Goal: Task Accomplishment & Management: Use online tool/utility

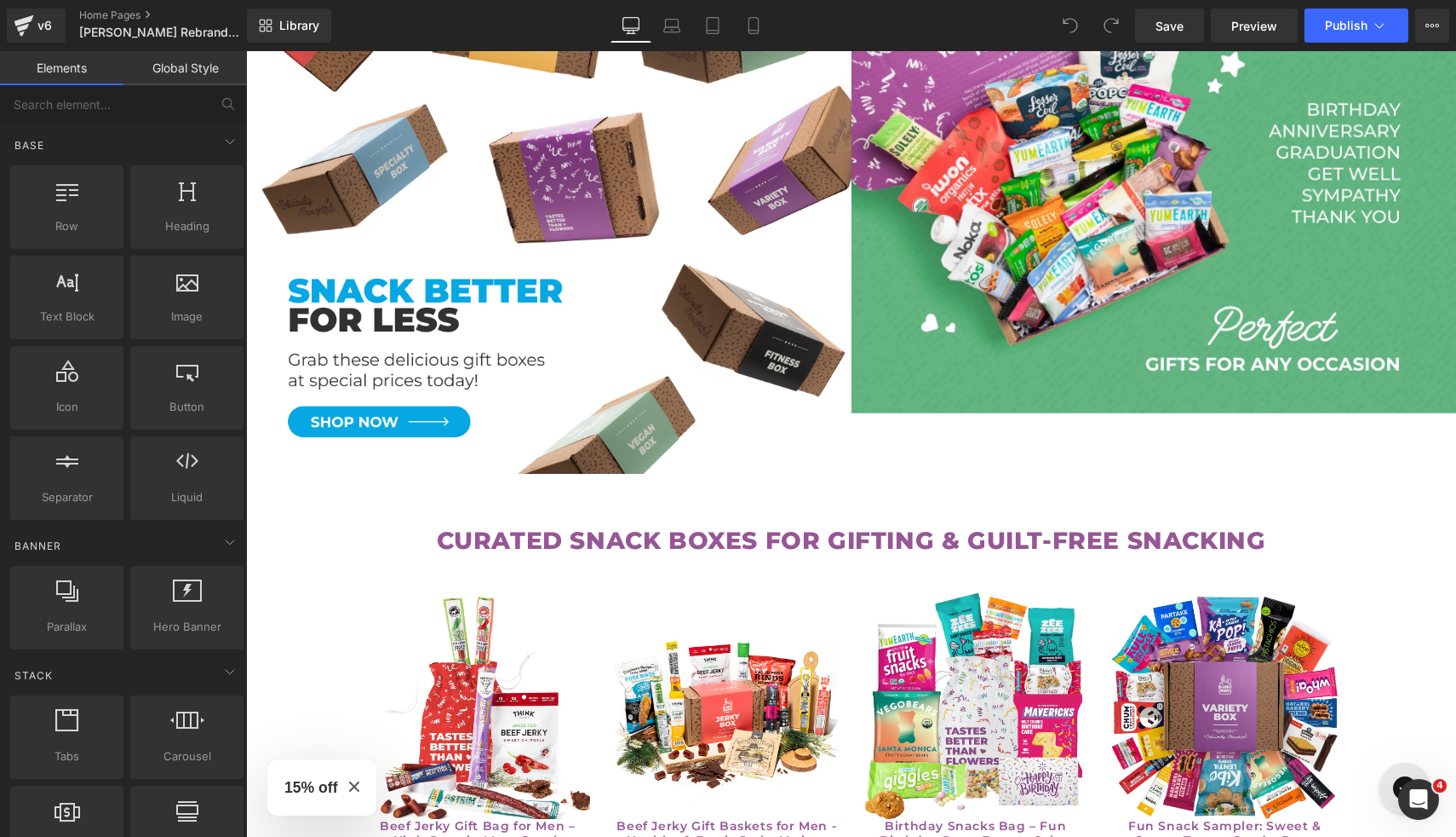
scroll to position [1705, 0]
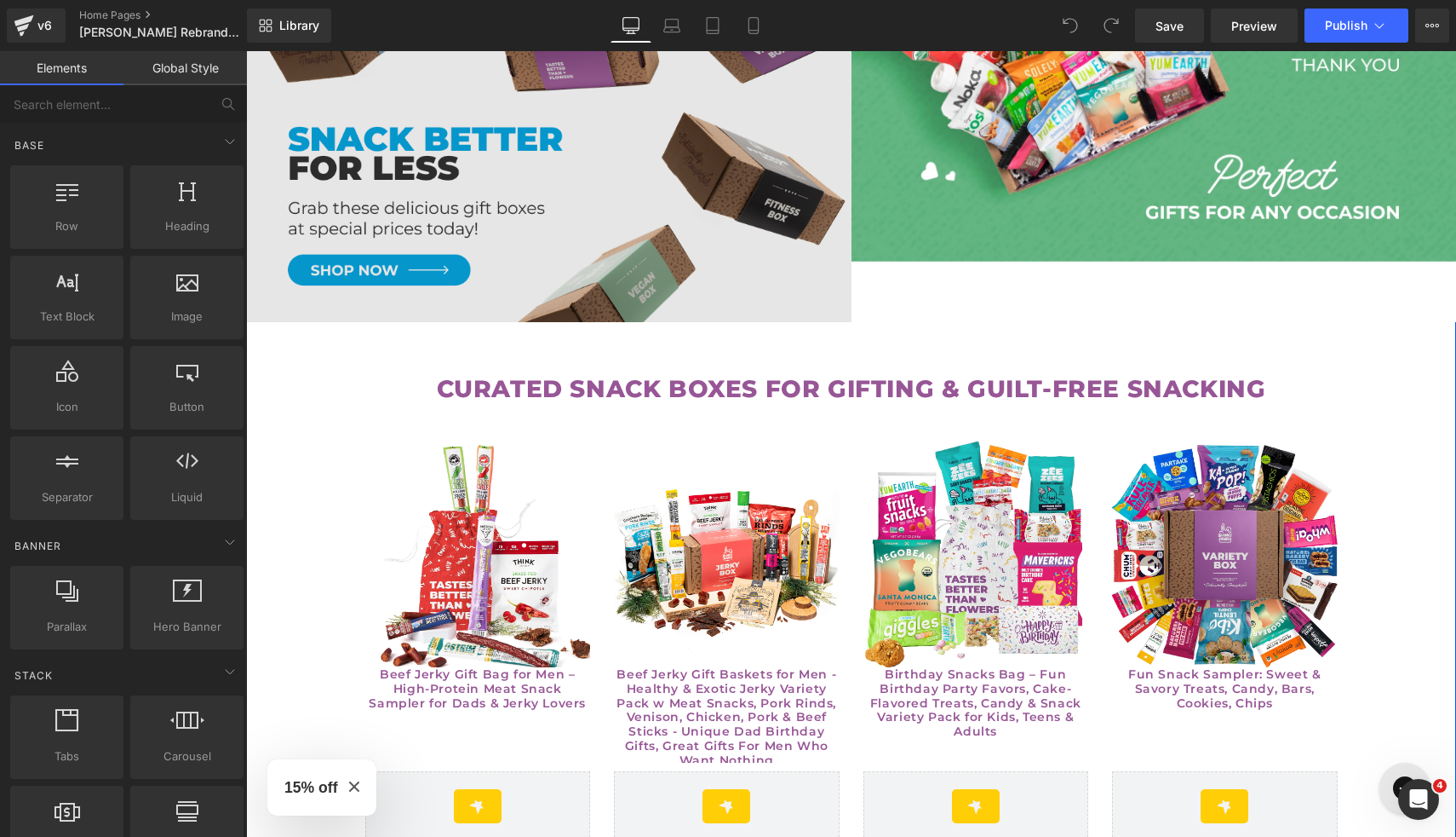
click at [652, 209] on img at bounding box center [549, 68] width 606 height 508
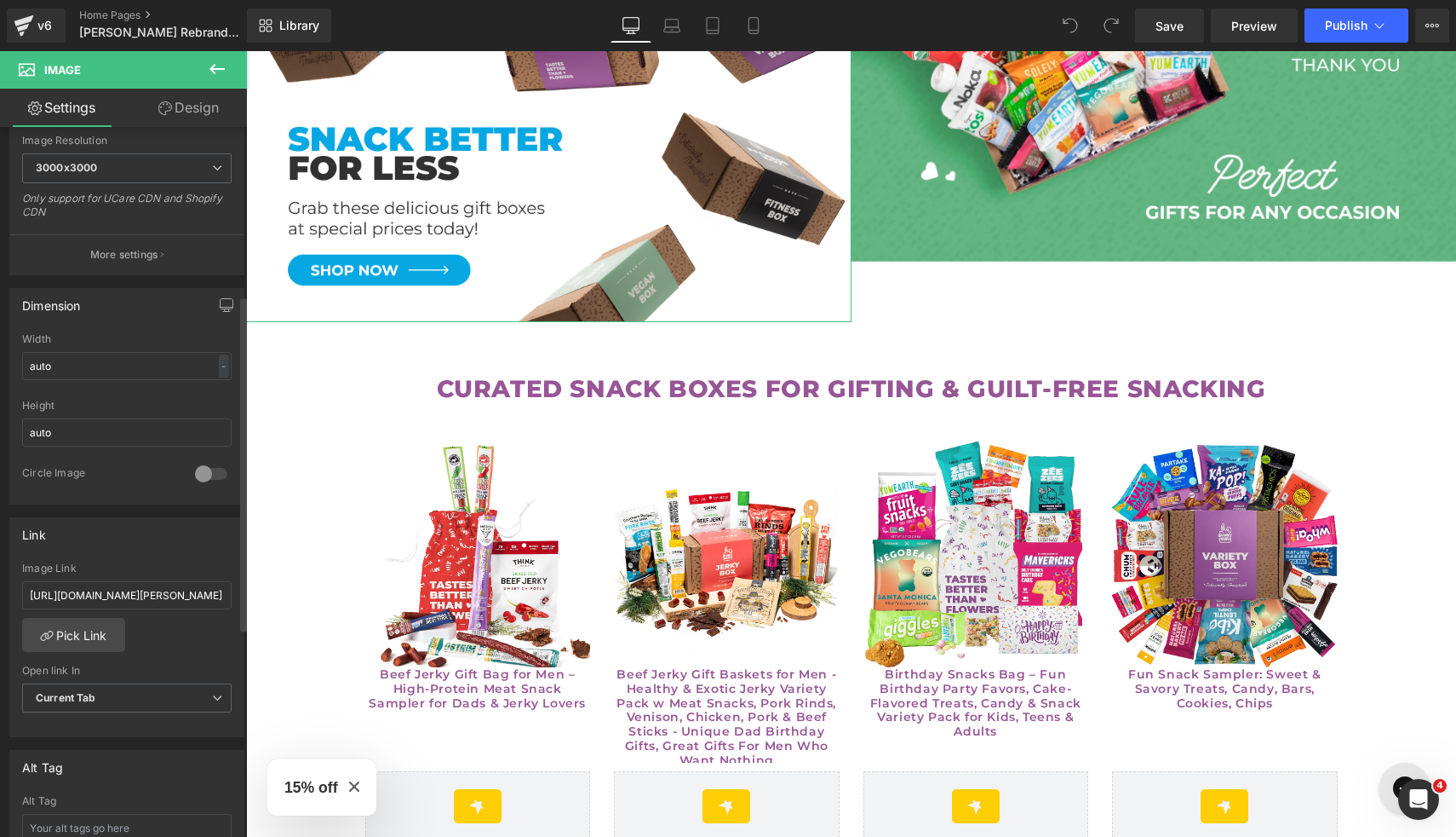
scroll to position [386, 0]
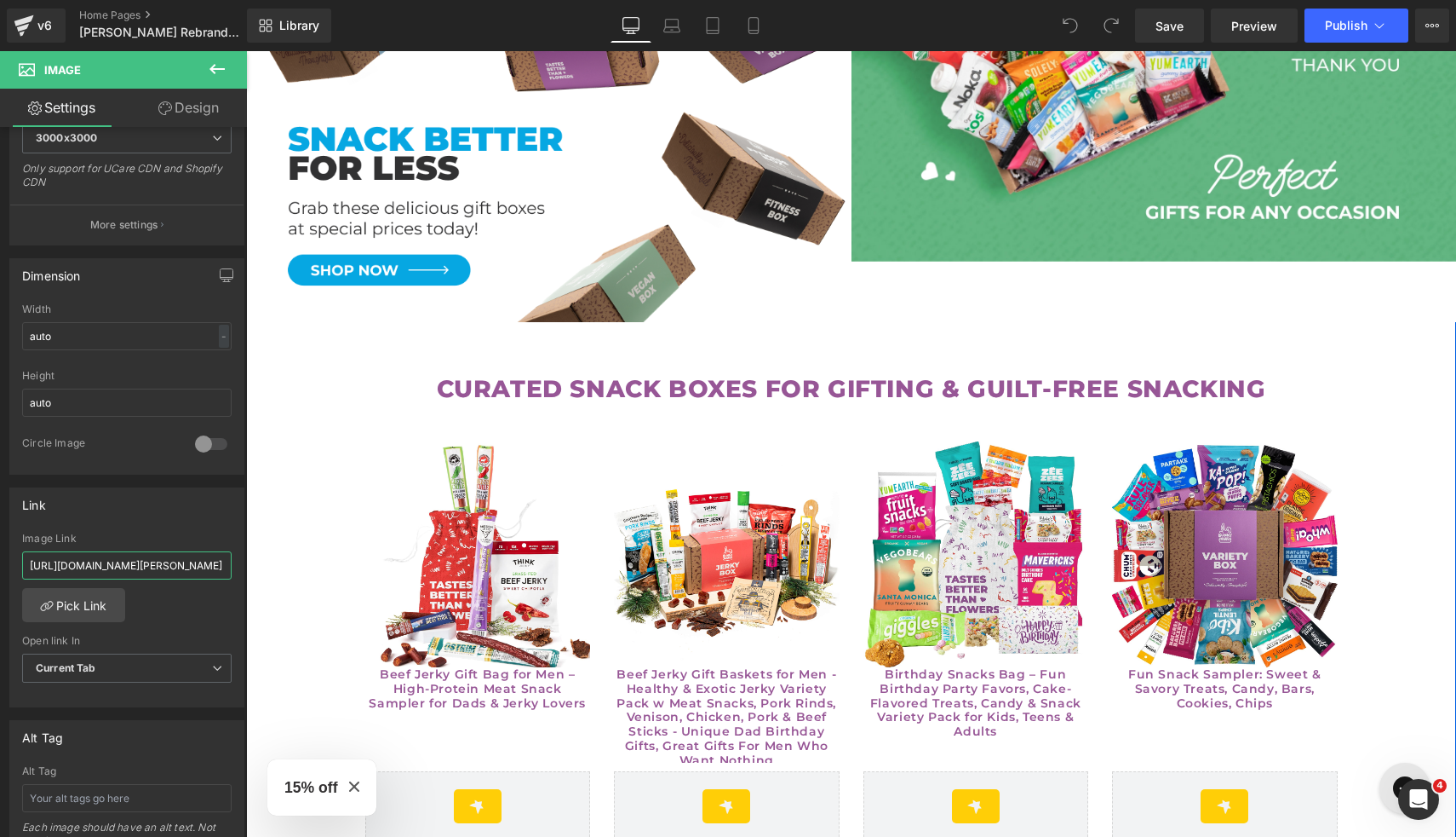
drag, startPoint x: 436, startPoint y: 610, endPoint x: 251, endPoint y: 557, distance: 192.4
drag, startPoint x: 196, startPoint y: 562, endPoint x: 229, endPoint y: 557, distance: 33.4
click at [229, 557] on div "[URL][DOMAIN_NAME][PERSON_NAME] Image Link [URL][DOMAIN_NAME][PERSON_NAME] Pick…" at bounding box center [126, 620] width 233 height 174
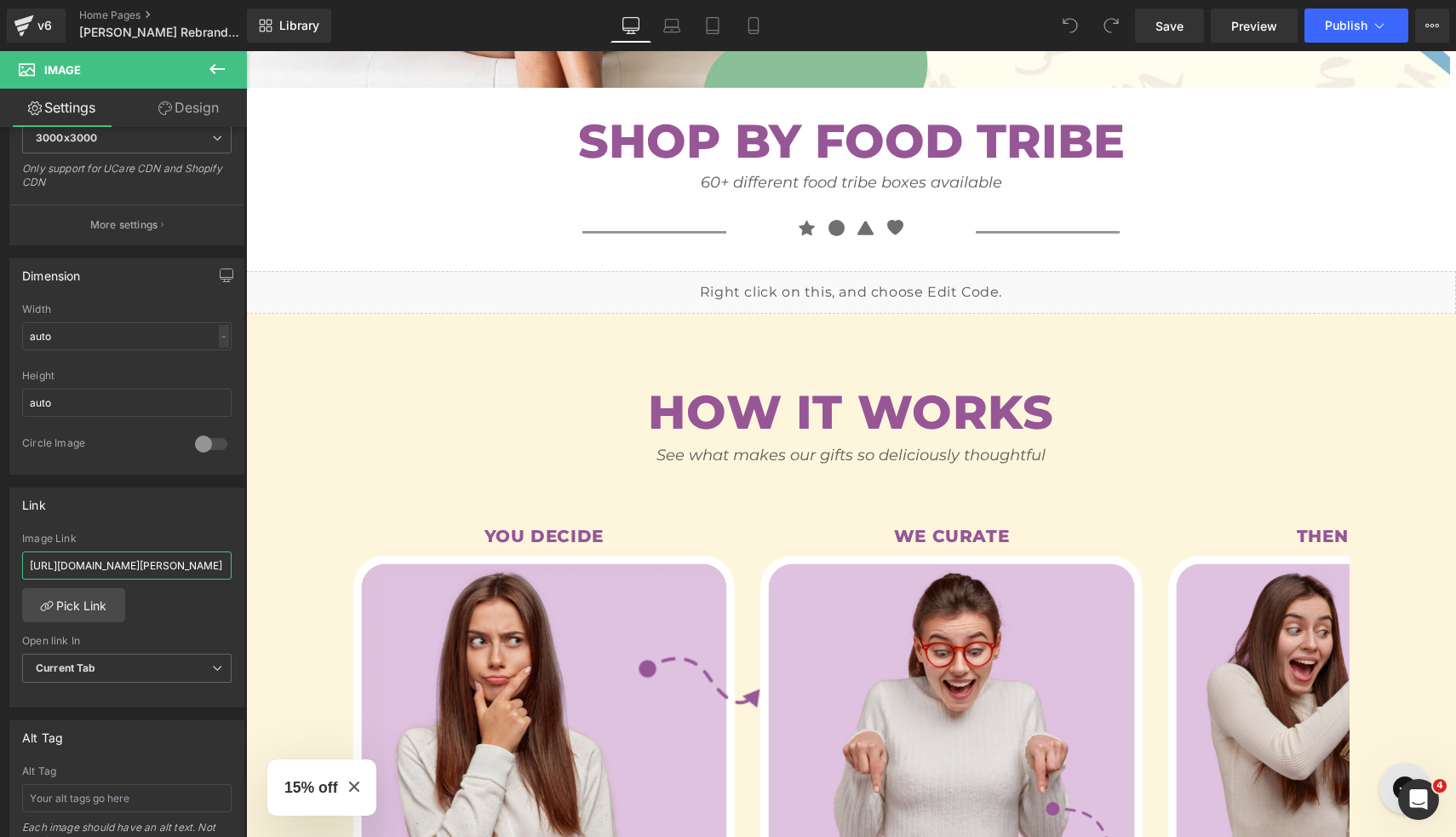
scroll to position [0, 0]
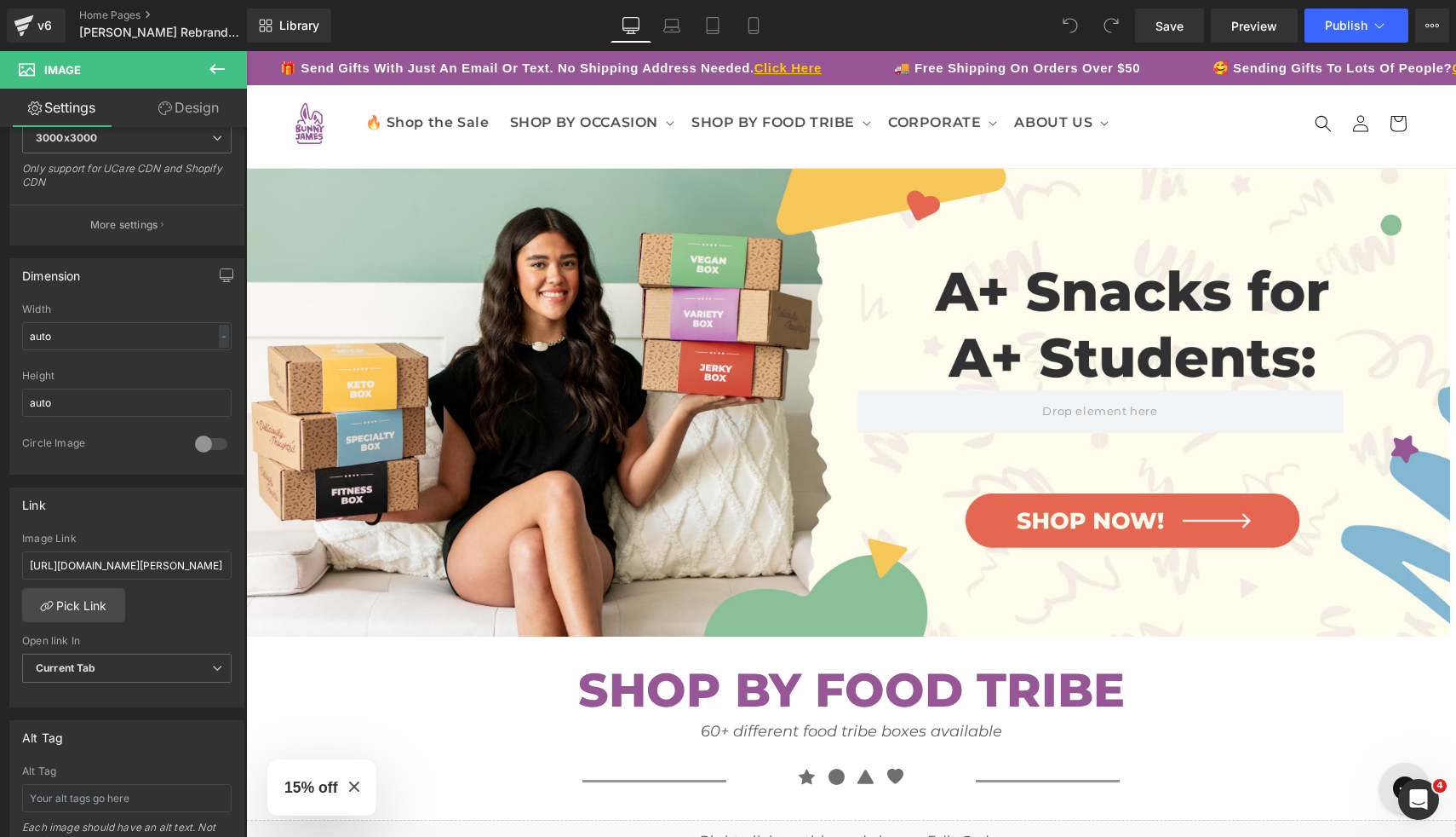
click at [508, 441] on div "Separator Row" at bounding box center [845, 402] width 1210 height 468
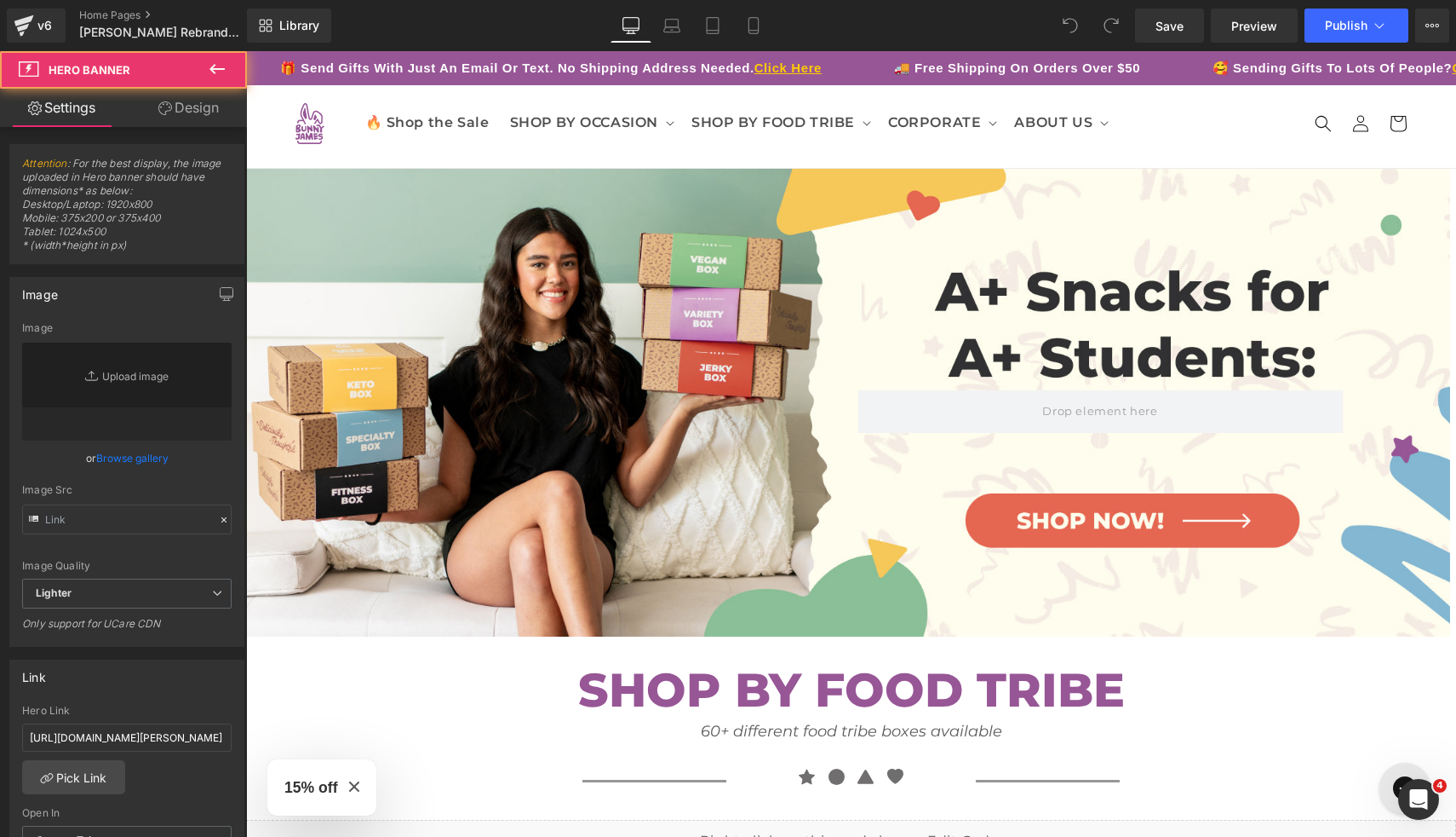
type input "[URL][DOMAIN_NAME]"
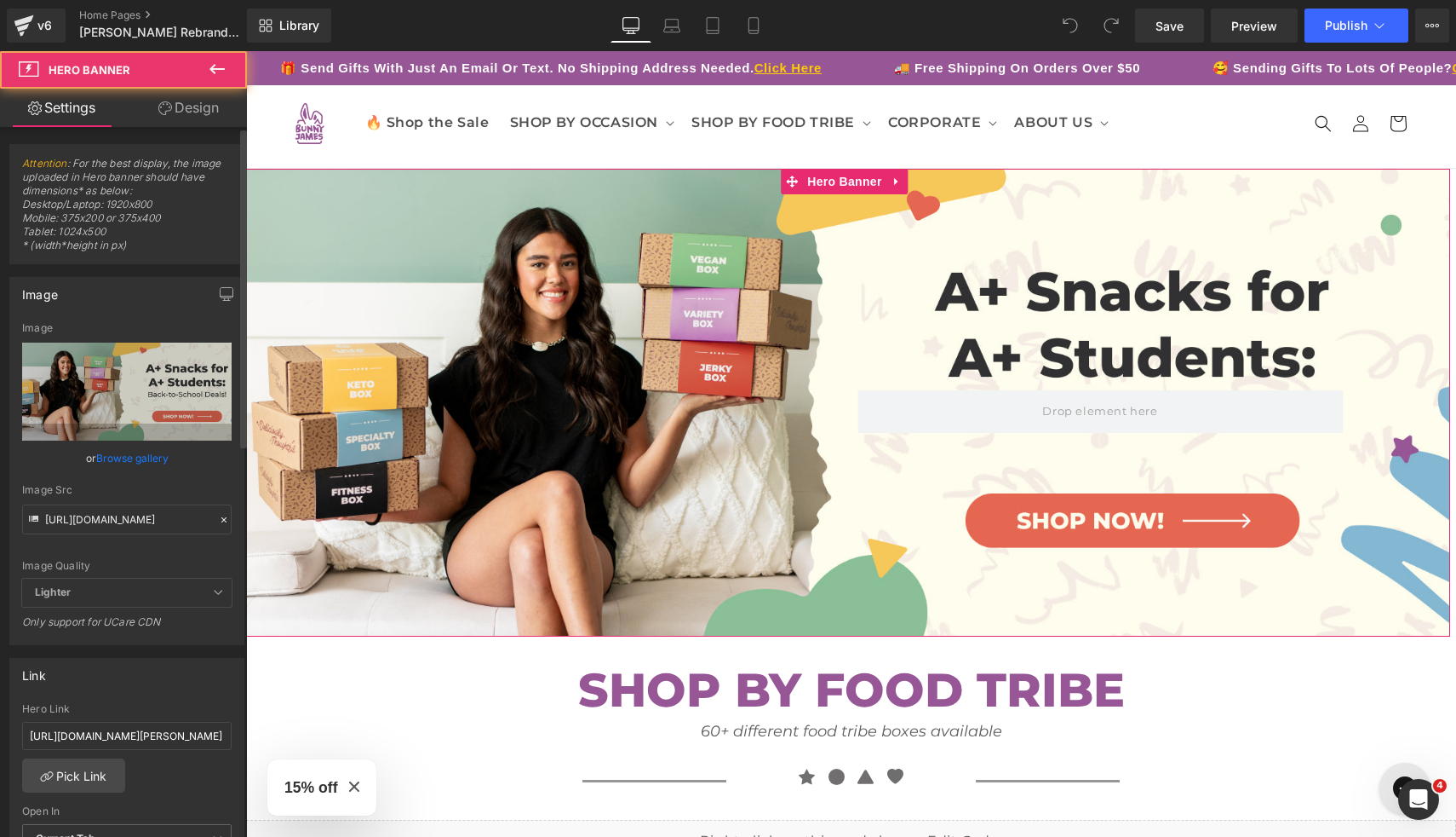
scroll to position [95, 0]
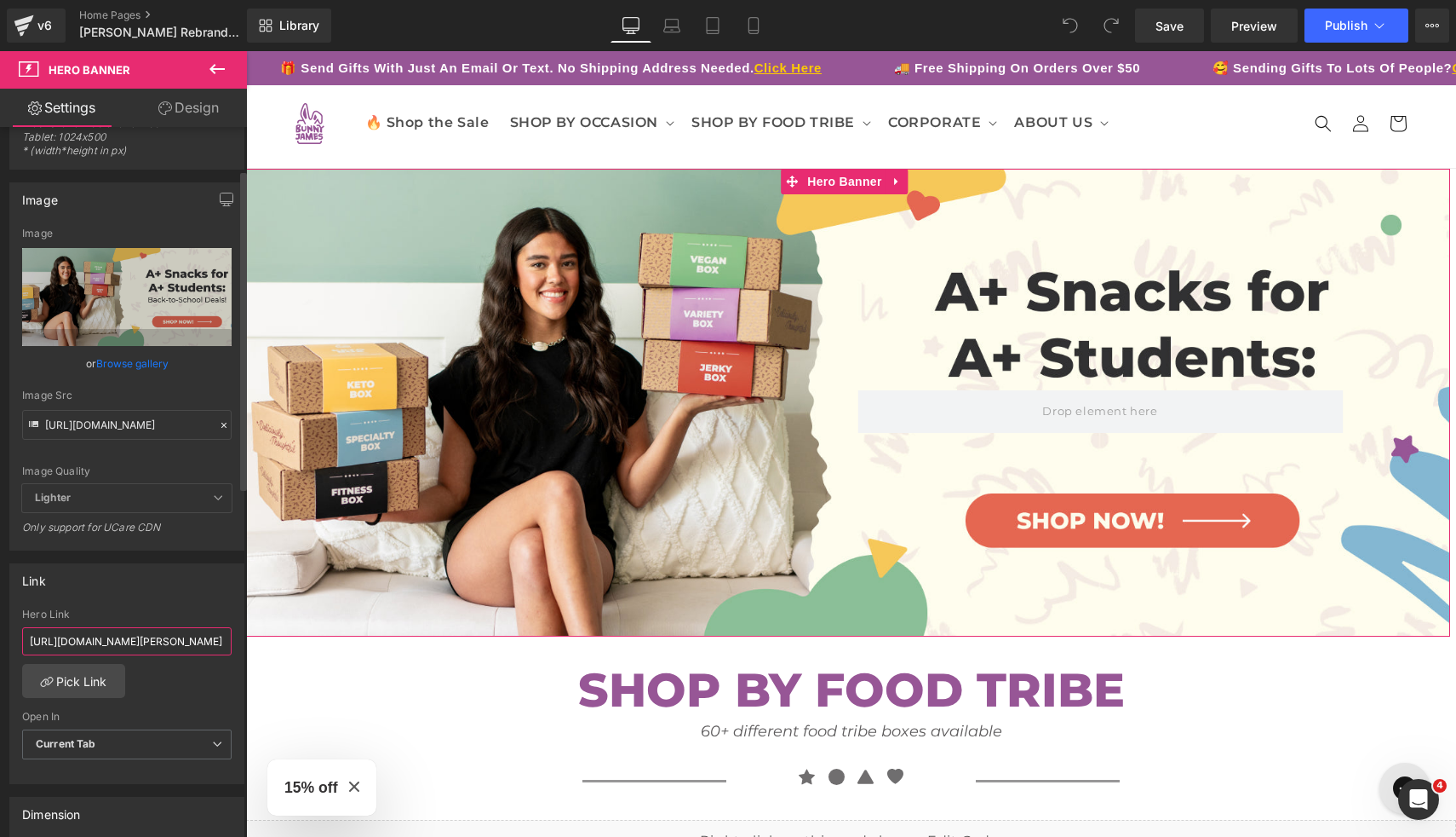
click at [181, 629] on input "[URL][DOMAIN_NAME][PERSON_NAME]" at bounding box center [126, 640] width 209 height 28
drag, startPoint x: 445, startPoint y: 687, endPoint x: 257, endPoint y: 636, distance: 194.8
click at [754, 29] on icon at bounding box center [754, 26] width 17 height 17
